Goal: Complete application form

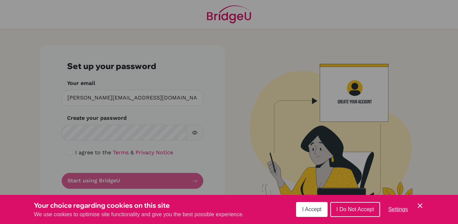
click at [308, 209] on span "I Accept" at bounding box center [311, 210] width 19 height 6
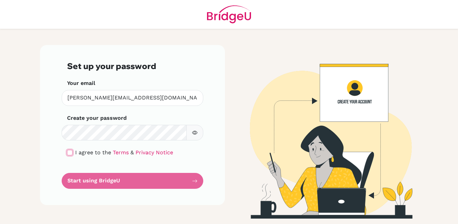
click at [70, 153] on input "checkbox" at bounding box center [69, 152] width 5 height 5
checkbox input "true"
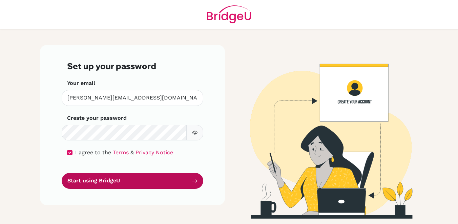
click at [107, 181] on button "Start using BridgeU" at bounding box center [133, 181] width 142 height 16
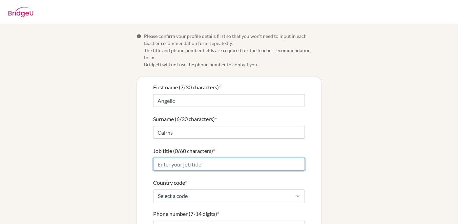
click at [196, 158] on input "Job title (0/60 characters) *" at bounding box center [229, 164] width 152 height 13
click at [184, 159] on input "Secondary Teacher" at bounding box center [229, 164] width 152 height 13
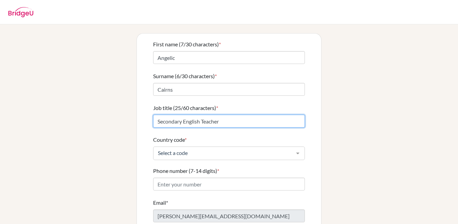
scroll to position [45, 0]
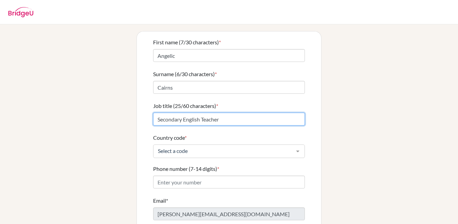
type input "Secondary English Teacher"
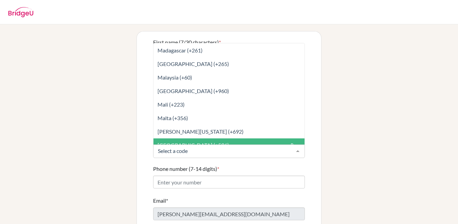
scroll to position [1734, 0]
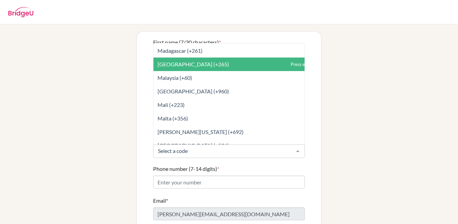
click at [189, 61] on span "[GEOGRAPHIC_DATA] (+265)" at bounding box center [194, 64] width 72 height 6
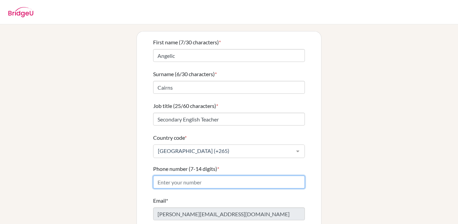
click at [195, 179] on input "Phone number (7-14 digits) *" at bounding box center [229, 182] width 152 height 13
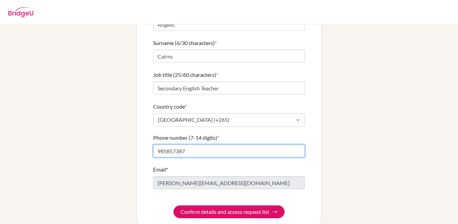
scroll to position [79, 0]
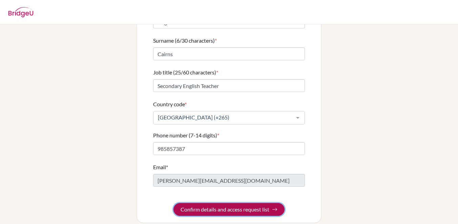
click at [222, 205] on button "Confirm details and access request list" at bounding box center [229, 209] width 111 height 13
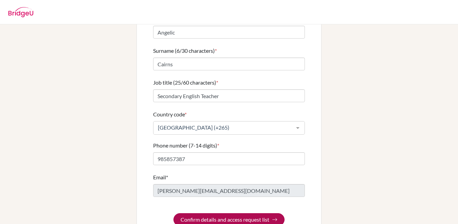
scroll to position [103, 0]
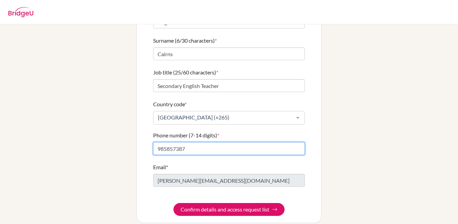
click at [164, 142] on input "985857387" at bounding box center [229, 148] width 152 height 13
click at [175, 142] on input "[US_EMPLOYER_IDENTIFICATION_NUMBER]" at bounding box center [229, 148] width 152 height 13
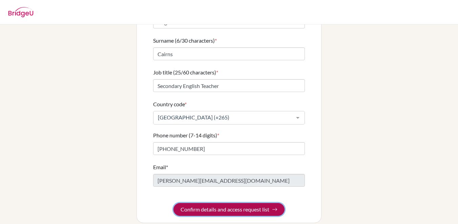
click at [200, 203] on button "Confirm details and access request list" at bounding box center [229, 209] width 111 height 13
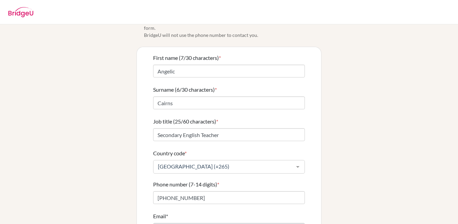
scroll to position [64, 0]
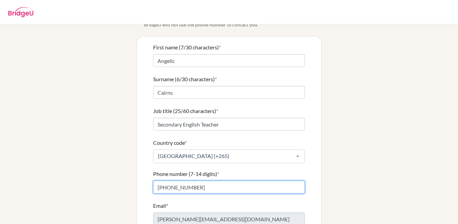
click at [158, 181] on input "[PHONE_NUMBER]" at bounding box center [229, 187] width 152 height 13
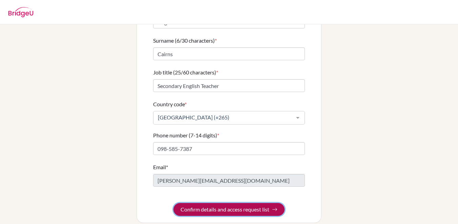
click at [217, 204] on button "Confirm details and access request list" at bounding box center [229, 209] width 111 height 13
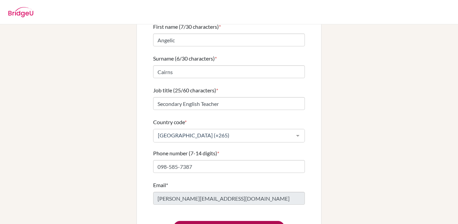
scroll to position [84, 0]
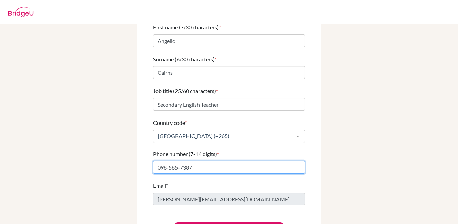
click at [161, 161] on input "098-585-7387" at bounding box center [229, 167] width 152 height 13
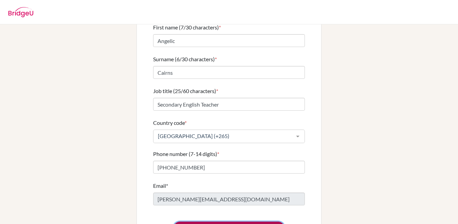
click at [203, 222] on button "Confirm details and access request list" at bounding box center [229, 228] width 111 height 13
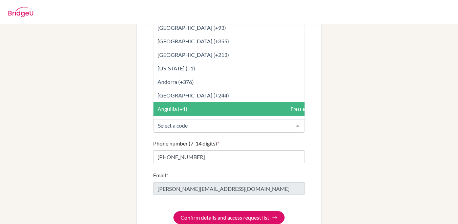
scroll to position [0, 0]
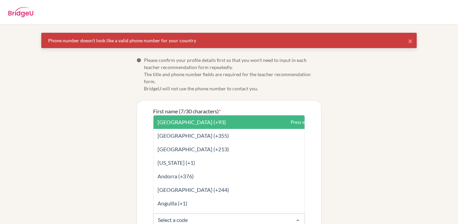
click at [235, 107] on div "First name (7/30 characters) * [PERSON_NAME]" at bounding box center [229, 119] width 152 height 24
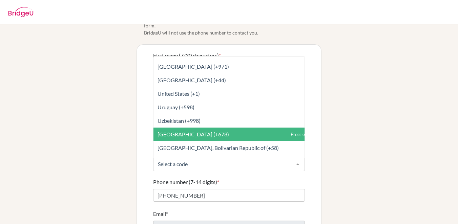
scroll to position [3112, 0]
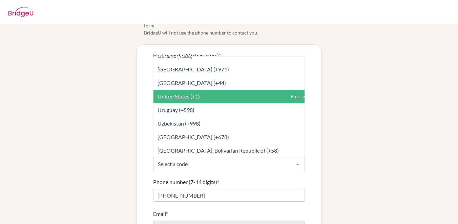
click at [206, 90] on span "United States (+1)" at bounding box center [244, 97] width 181 height 14
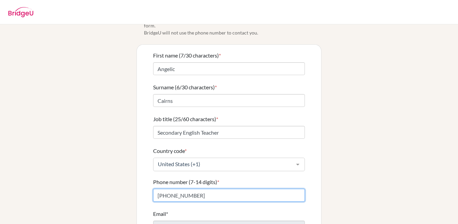
drag, startPoint x: 193, startPoint y: 187, endPoint x: 153, endPoint y: 190, distance: 40.7
click at [153, 190] on div "First name (7/30 characters) * Angelic Surname (6/30 characters) * Cairns Job t…" at bounding box center [229, 157] width 184 height 225
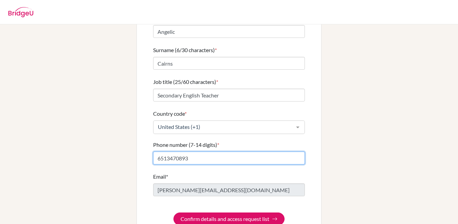
scroll to position [103, 0]
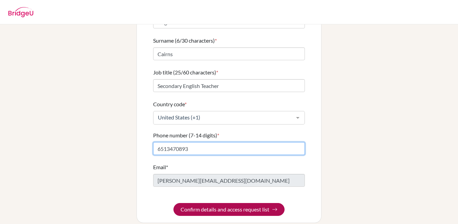
type input "6513470893"
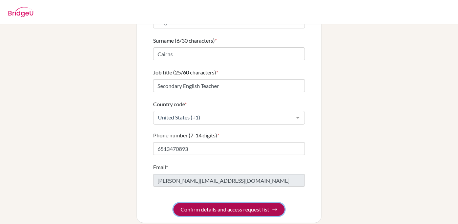
click at [213, 204] on button "Confirm details and access request list" at bounding box center [229, 209] width 111 height 13
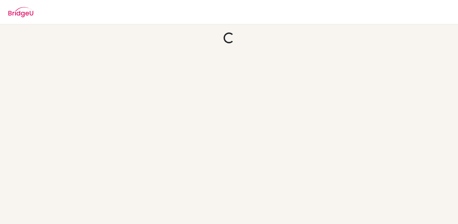
scroll to position [0, 0]
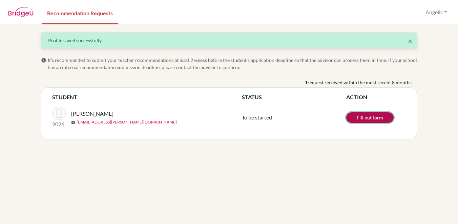
click at [363, 117] on link "Fill out form" at bounding box center [369, 118] width 47 height 11
click at [409, 41] on span "×" at bounding box center [410, 41] width 5 height 10
